Goal: Navigation & Orientation: Find specific page/section

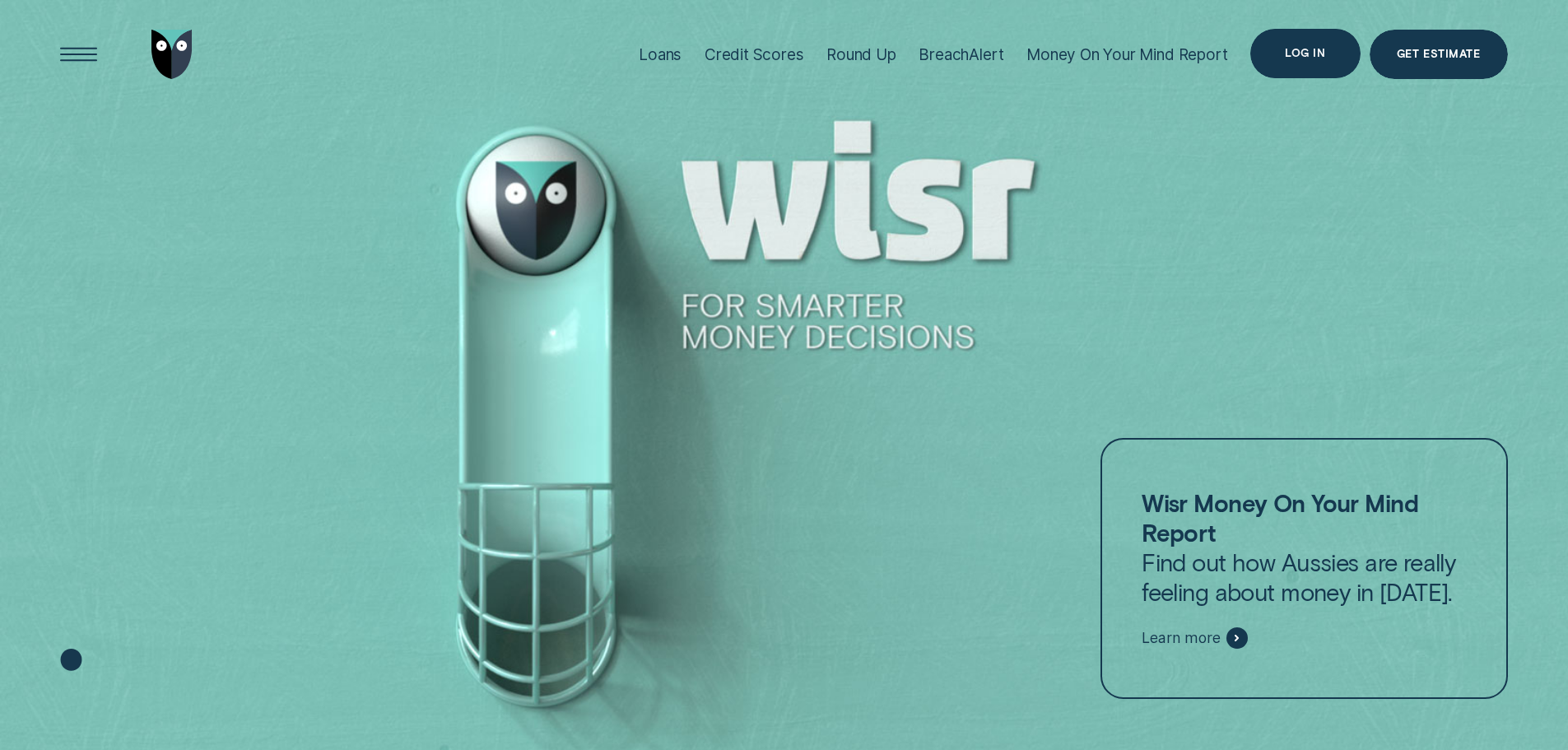
click at [1296, 48] on div "Log in" at bounding box center [1305, 53] width 40 height 10
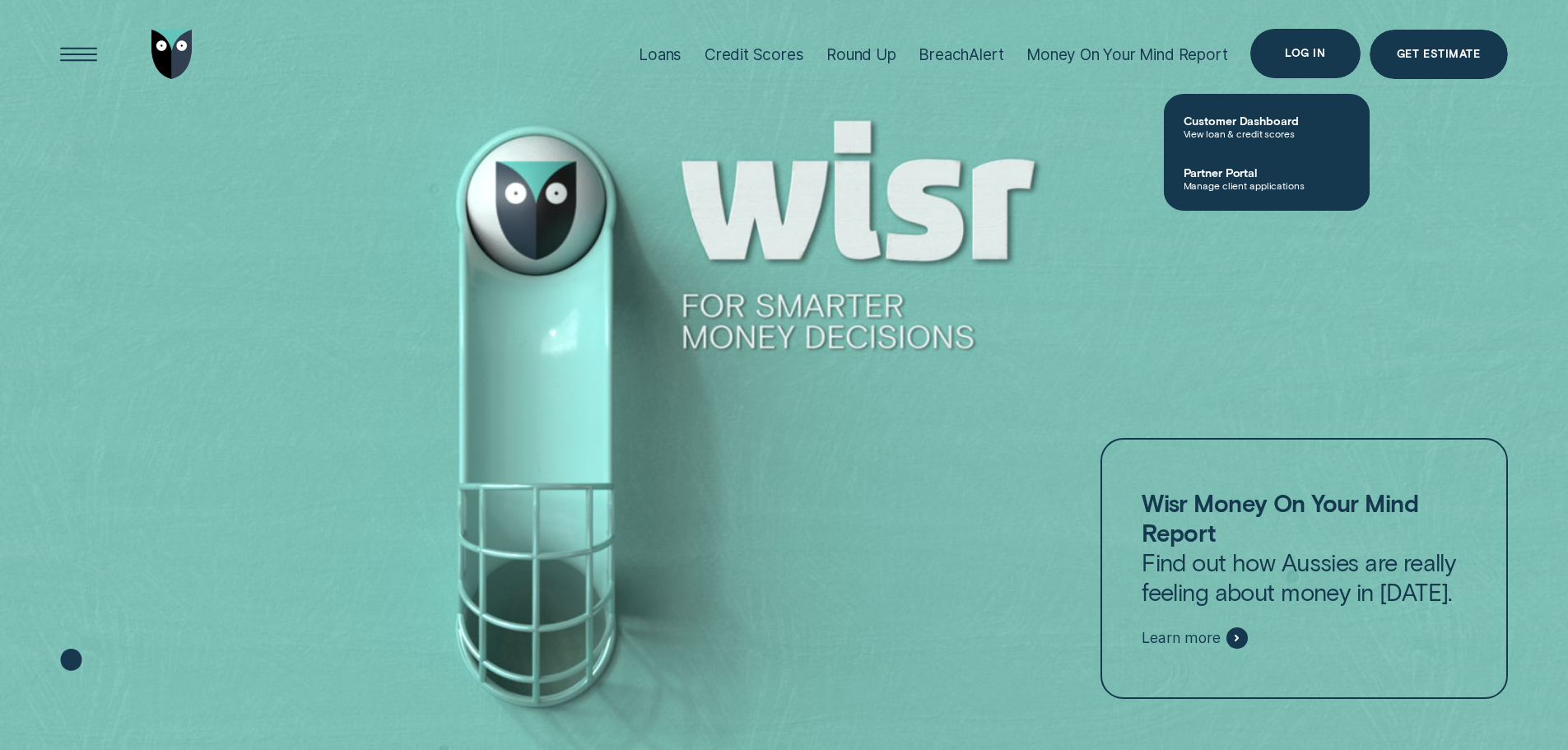
click at [1304, 49] on div "Log in" at bounding box center [1305, 53] width 40 height 10
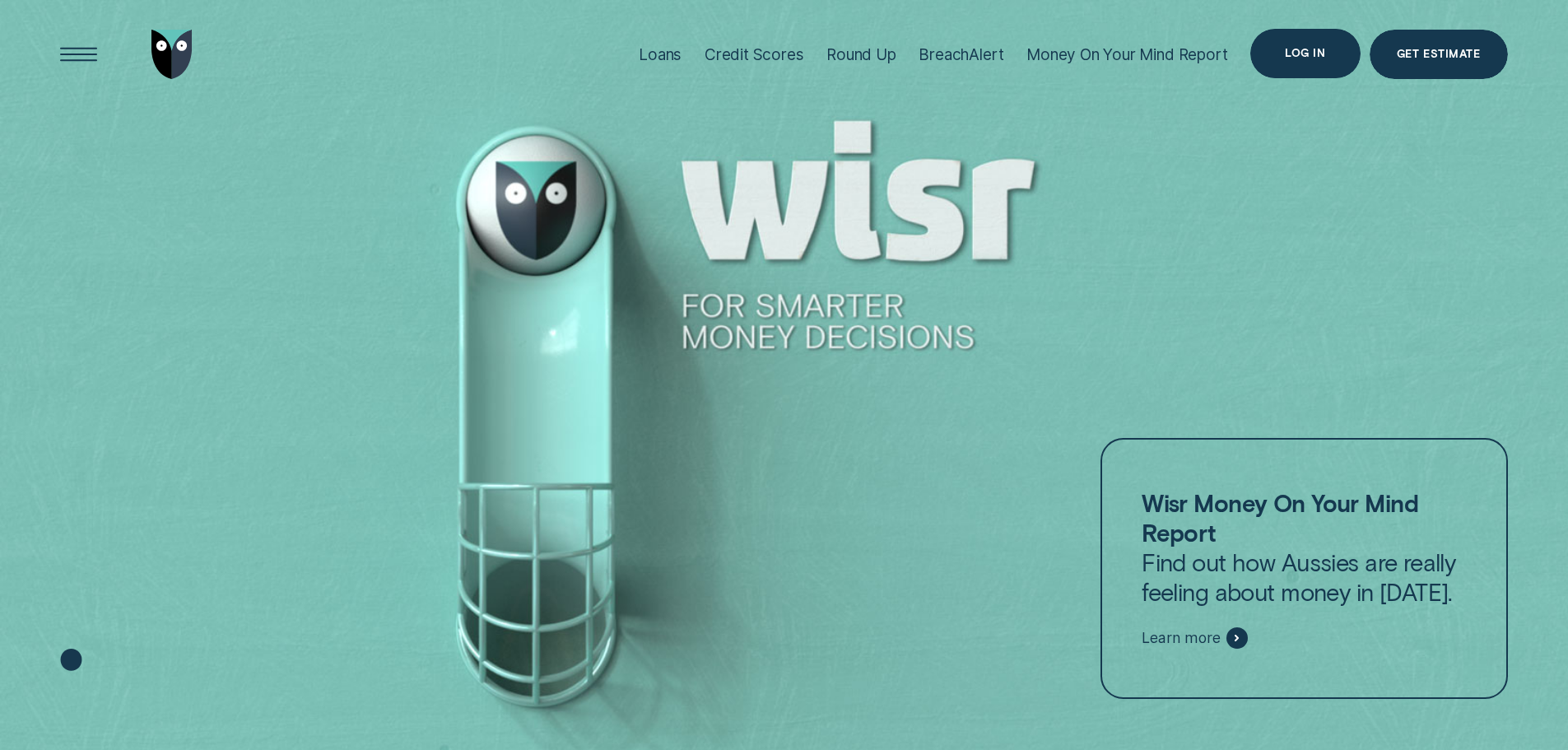
click at [1310, 54] on div "Log in" at bounding box center [1305, 53] width 40 height 10
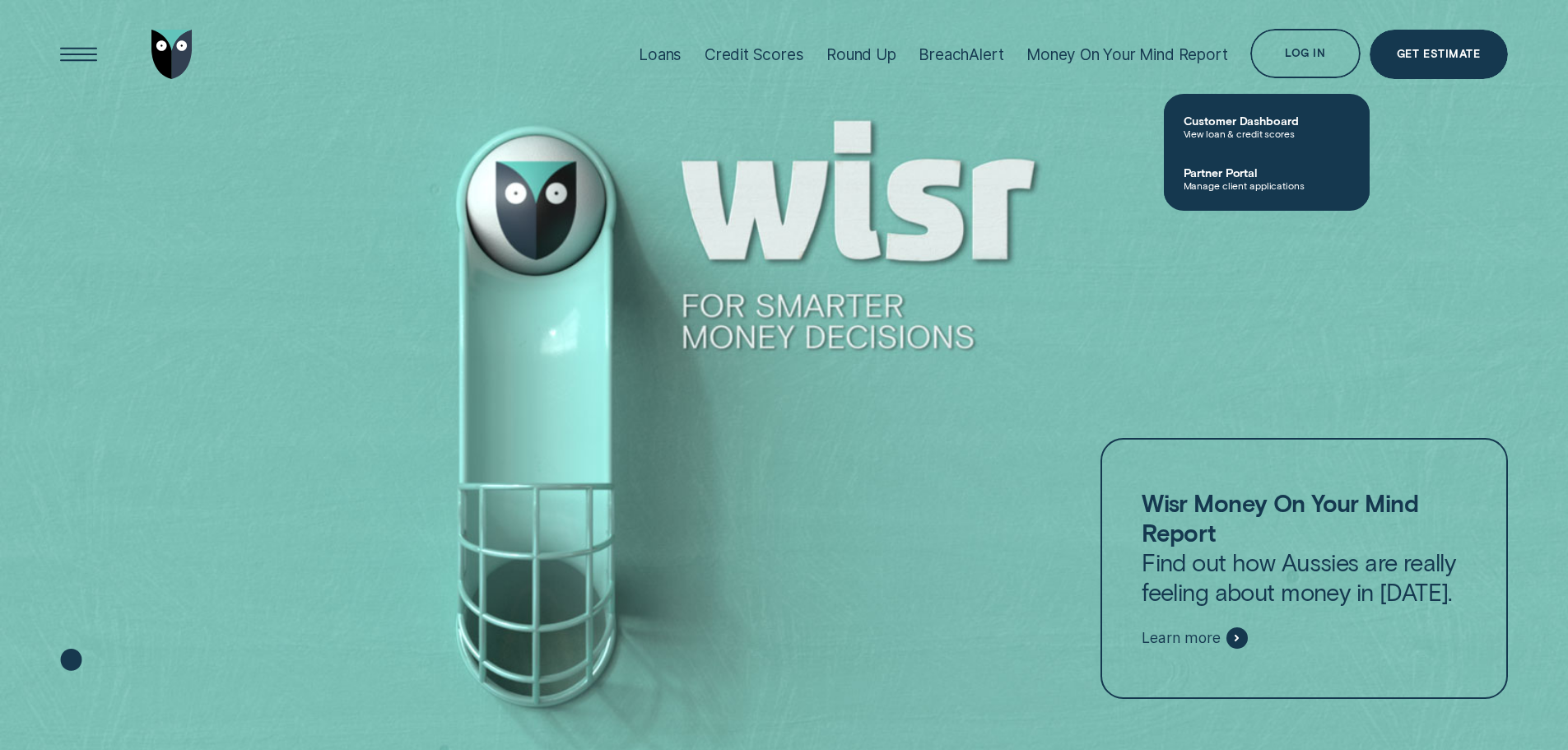
click at [1246, 115] on span "Customer Dashboard" at bounding box center [1266, 120] width 166 height 14
